Goal: Task Accomplishment & Management: Complete application form

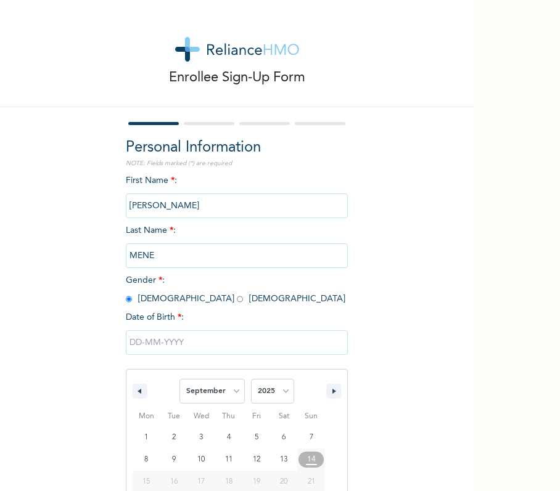
select select "8"
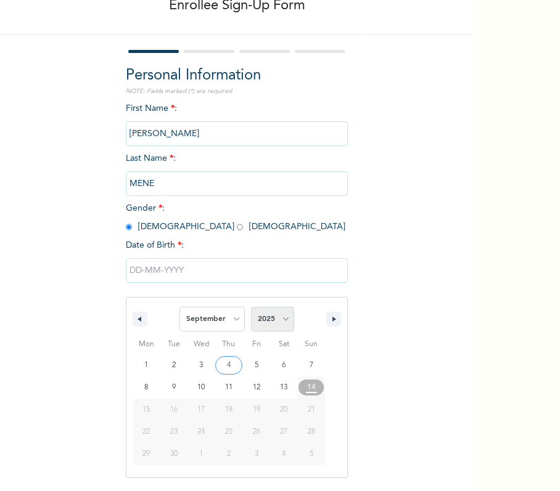
click at [259, 316] on select "2025 2024 2023 2022 2021 2020 2019 2018 2017 2016 2015 2014 2013 2012 2011 2010…" at bounding box center [272, 319] width 43 height 25
click at [192, 271] on input "text" at bounding box center [237, 270] width 222 height 25
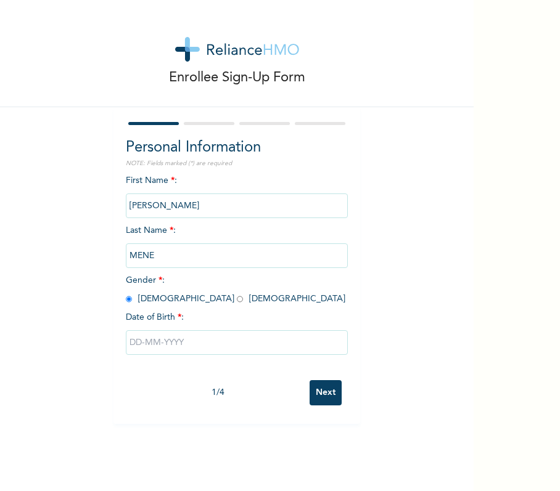
click at [205, 343] on input "text" at bounding box center [237, 342] width 222 height 25
select select "8"
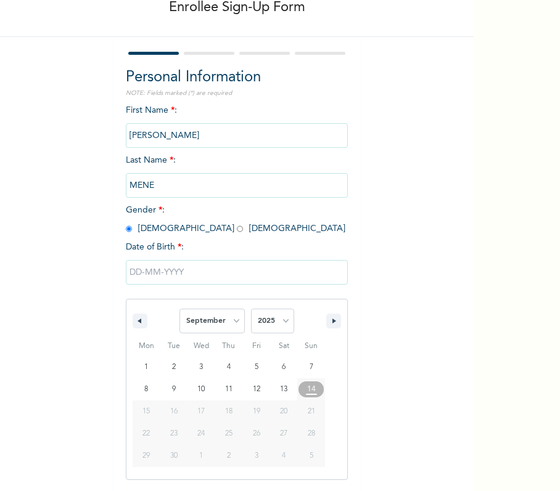
scroll to position [72, 0]
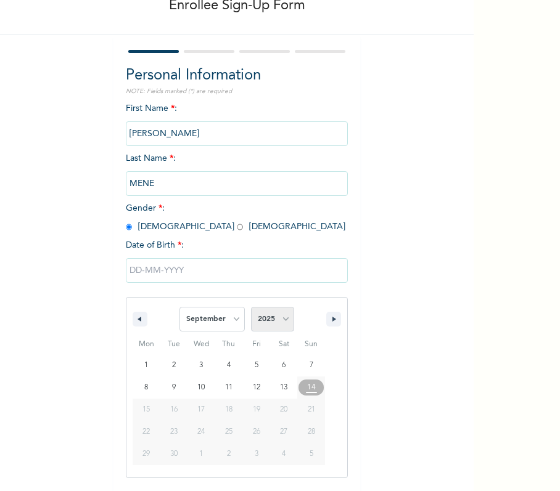
click at [251, 322] on select "2025 2024 2023 2022 2021 2020 2019 2018 2017 2016 2015 2014 2013 2012 2011 2010…" at bounding box center [272, 319] width 43 height 25
select select "1983"
click at [251, 307] on select "2025 2024 2023 2022 2021 2020 2019 2018 2017 2016 2015 2014 2013 2012 2011 2010…" at bounding box center [272, 319] width 43 height 25
type input "[DATE]"
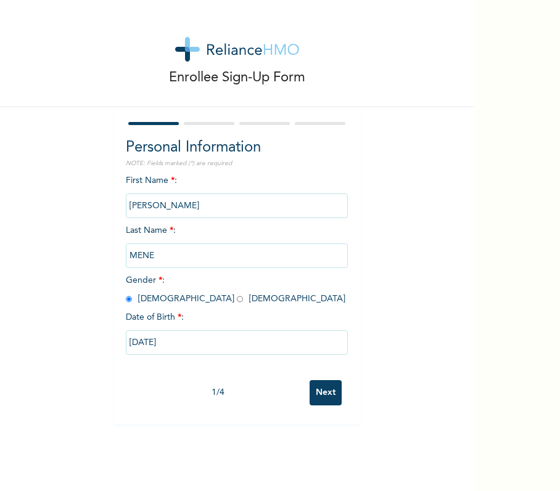
scroll to position [0, 0]
drag, startPoint x: 292, startPoint y: 393, endPoint x: 306, endPoint y: 393, distance: 13.6
click at [296, 393] on div "1 / 4" at bounding box center [218, 393] width 184 height 13
click at [312, 395] on input "Next" at bounding box center [326, 392] width 32 height 25
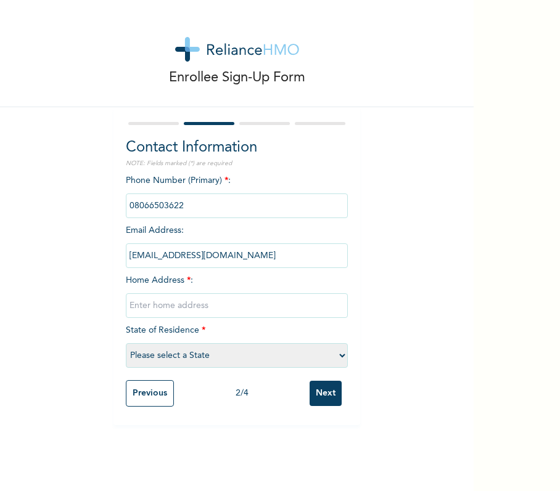
click at [223, 317] on input "text" at bounding box center [237, 305] width 222 height 25
type input "L"
type input "NO 5, IKPEREVA STREET SAPELE"
click at [293, 365] on select "Please select a State [PERSON_NAME] (FCT) [PERSON_NAME] Ibom [GEOGRAPHIC_DATA] …" at bounding box center [237, 355] width 222 height 25
select select "10"
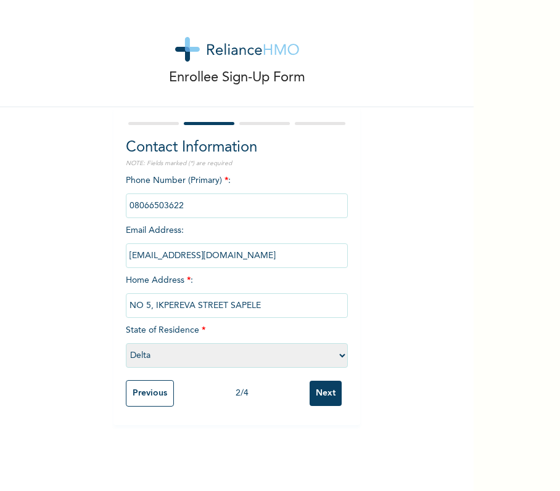
click at [126, 343] on select "Please select a State [PERSON_NAME] (FCT) [PERSON_NAME] Ibom [GEOGRAPHIC_DATA] …" at bounding box center [237, 355] width 222 height 25
click at [311, 395] on input "Next" at bounding box center [326, 393] width 32 height 25
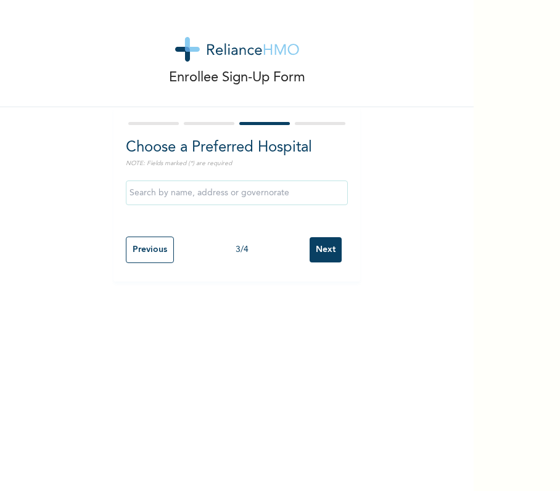
click at [317, 237] on input "Next" at bounding box center [326, 249] width 32 height 25
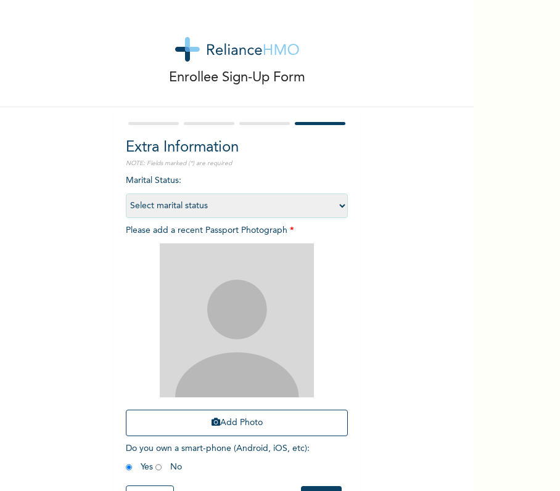
click at [277, 408] on div "Add Photo" at bounding box center [237, 339] width 222 height 205
click at [275, 422] on button "Add Photo" at bounding box center [237, 423] width 222 height 27
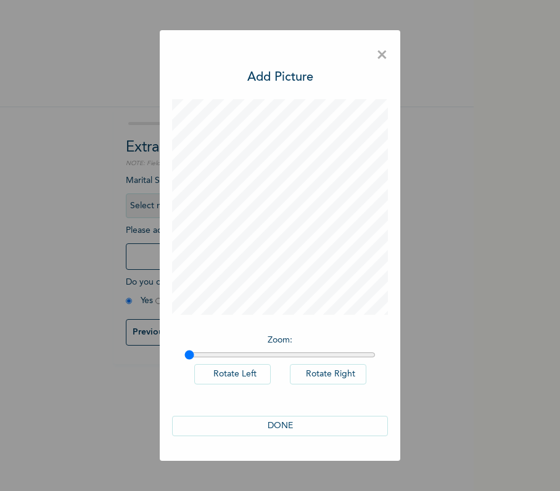
click at [373, 67] on div "× Add Picture Zoom : Rotate Left Rotate Right DONE" at bounding box center [280, 245] width 240 height 431
click at [377, 57] on span "×" at bounding box center [382, 56] width 12 height 26
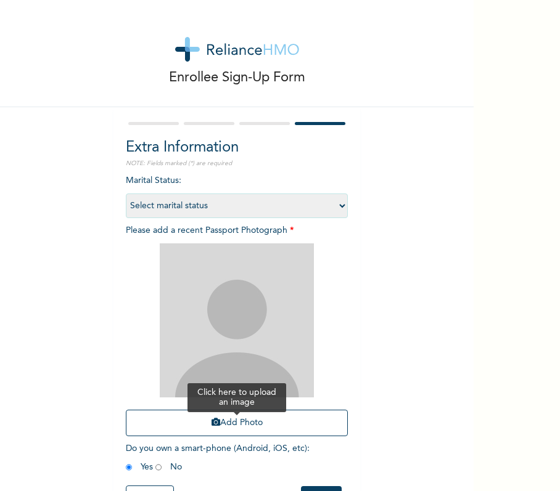
click at [247, 434] on button "Add Photo" at bounding box center [237, 423] width 222 height 27
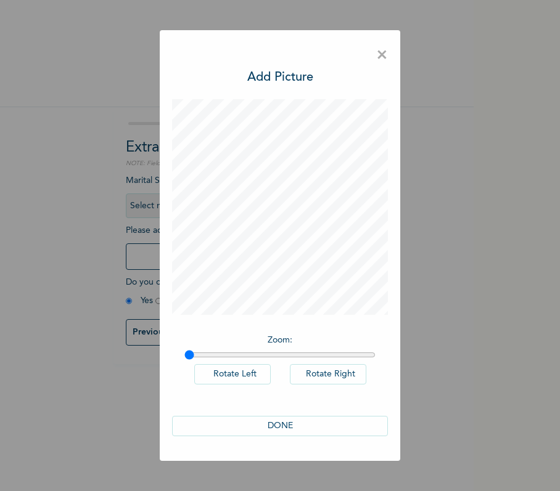
click at [282, 430] on button "DONE" at bounding box center [280, 426] width 216 height 20
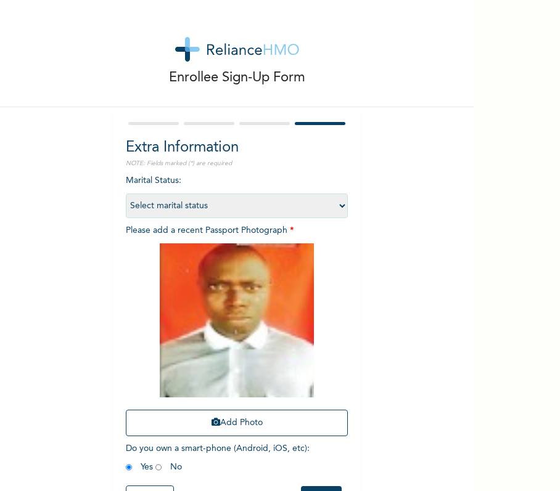
scroll to position [52, 0]
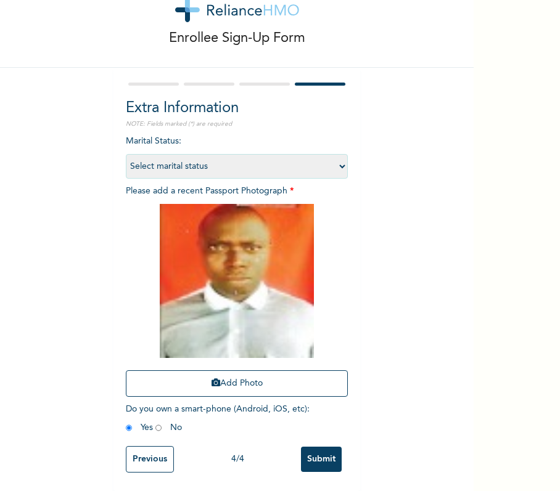
click at [322, 447] on input "Submit" at bounding box center [321, 459] width 41 height 25
